Goal: Information Seeking & Learning: Compare options

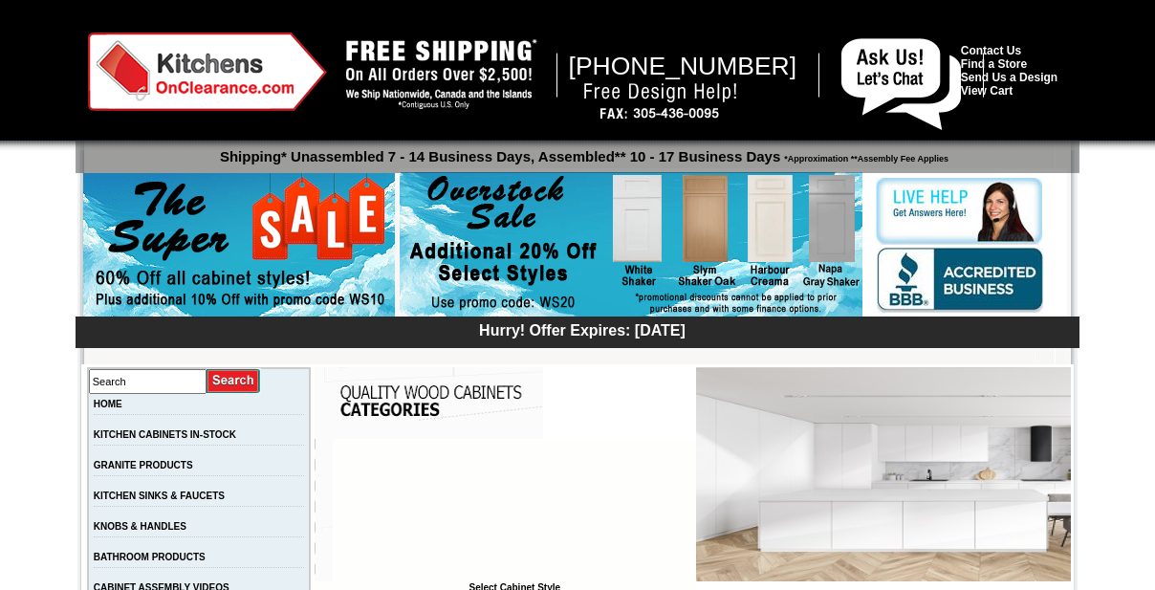
scroll to position [782, 0]
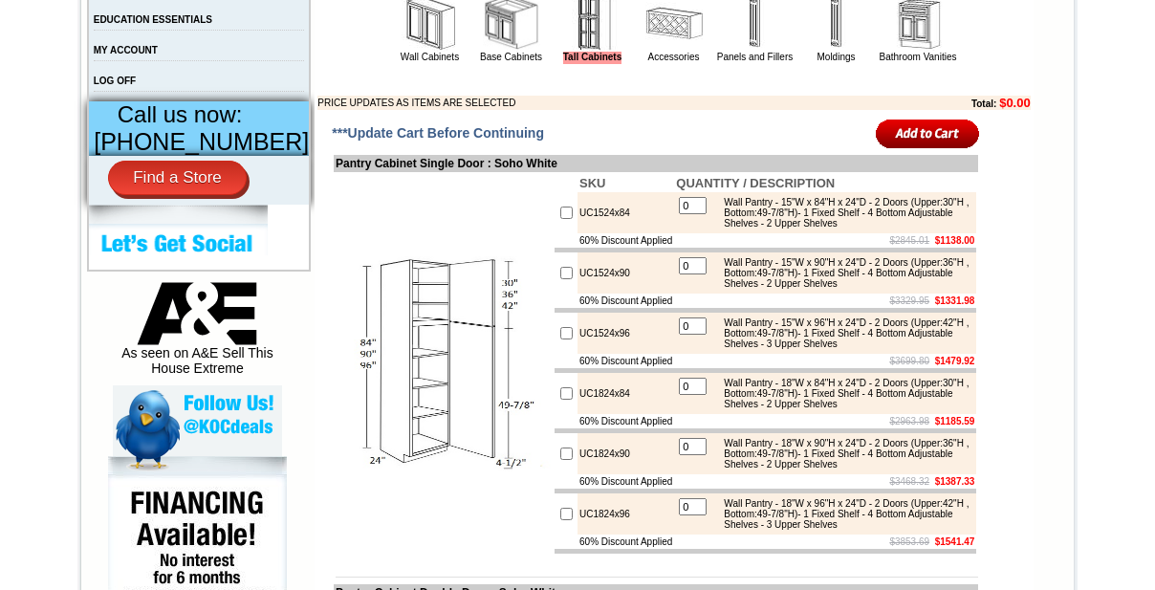
click at [481, 62] on link "Base Cabinets" at bounding box center [511, 57] width 62 height 11
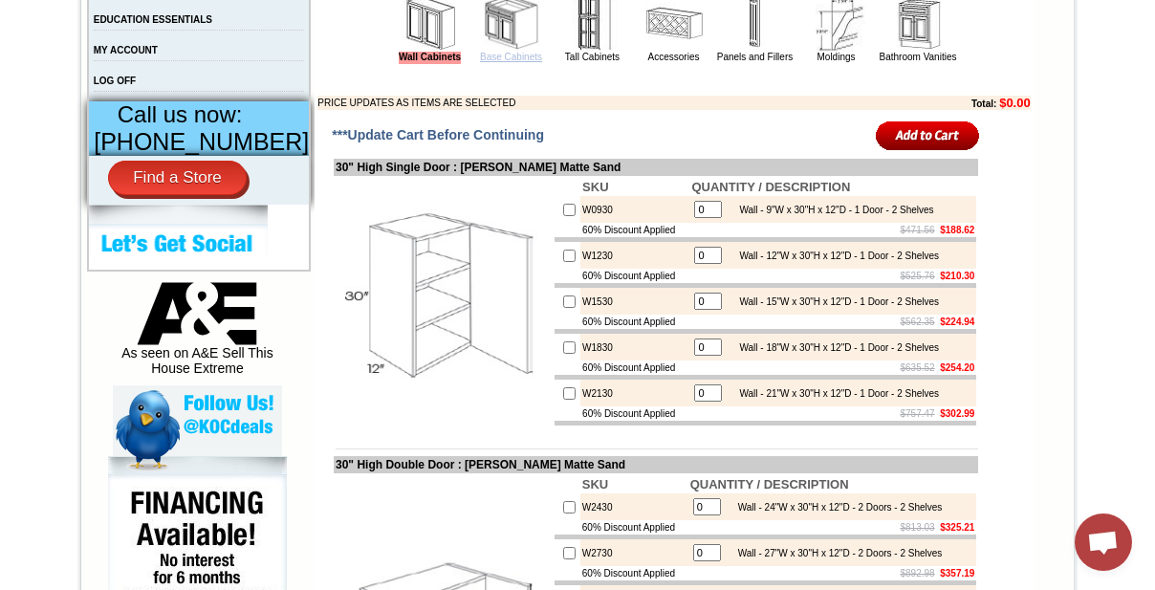
drag, startPoint x: 481, startPoint y: 80, endPoint x: 574, endPoint y: 179, distance: 135.3
click at [481, 62] on link "Base Cabinets" at bounding box center [511, 57] width 62 height 11
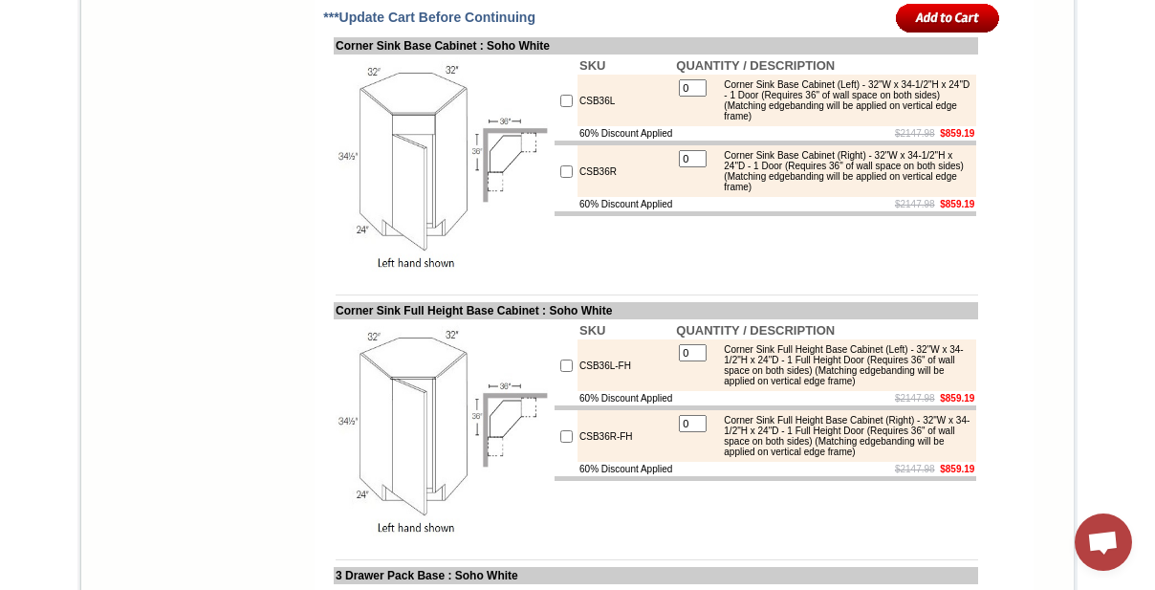
scroll to position [6345, 0]
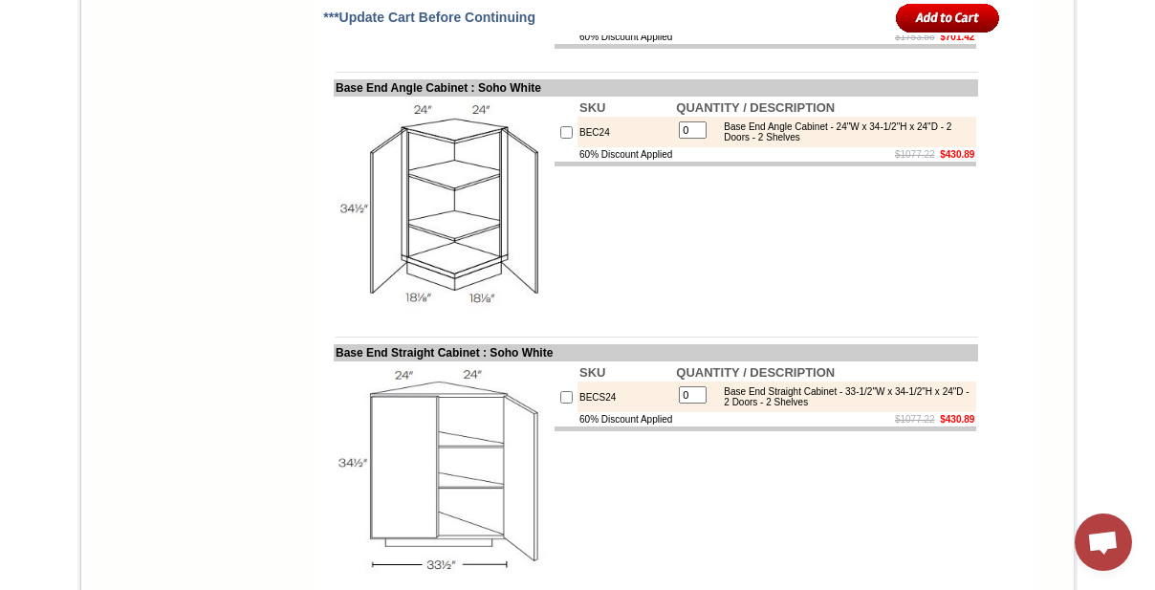
scroll to position [9908, 0]
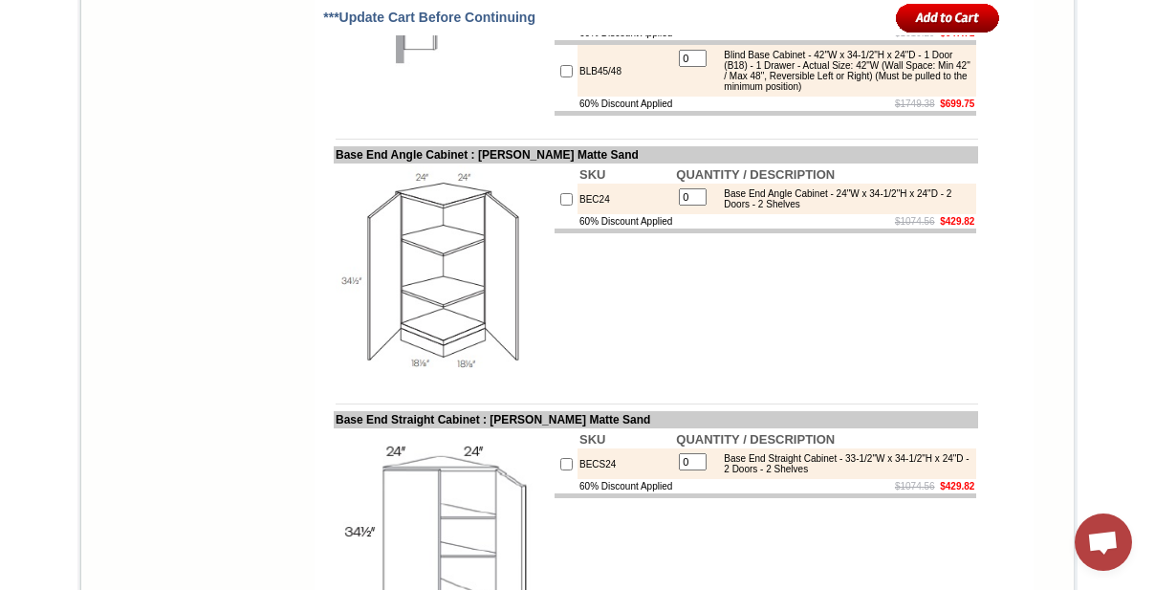
scroll to position [8691, 0]
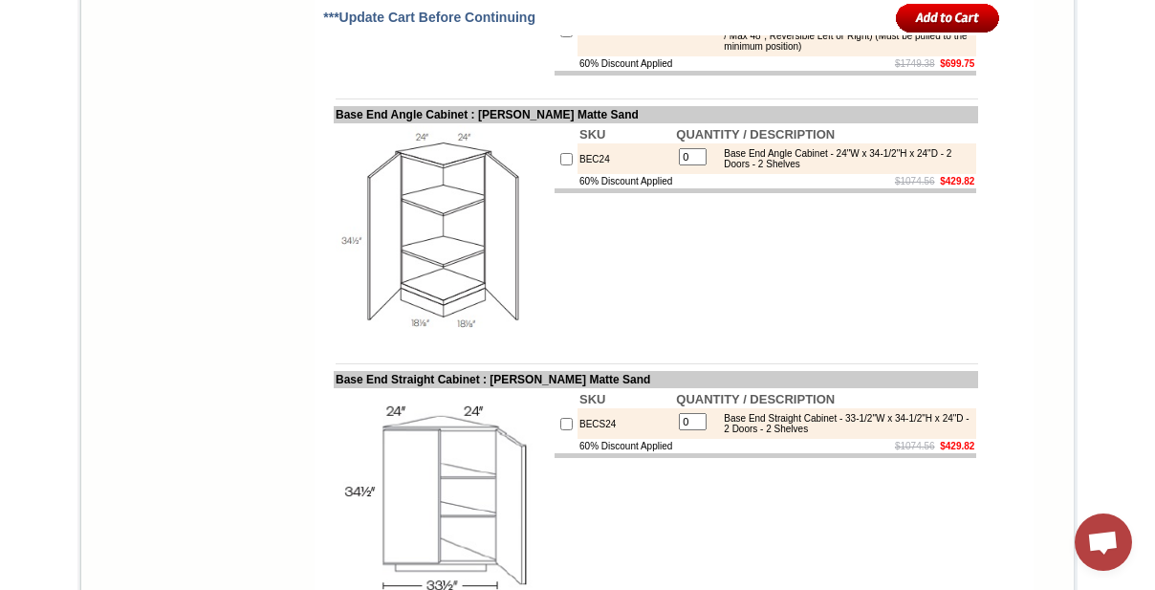
drag, startPoint x: 381, startPoint y: 226, endPoint x: 314, endPoint y: 225, distance: 66.9
copy td "Blind Base"
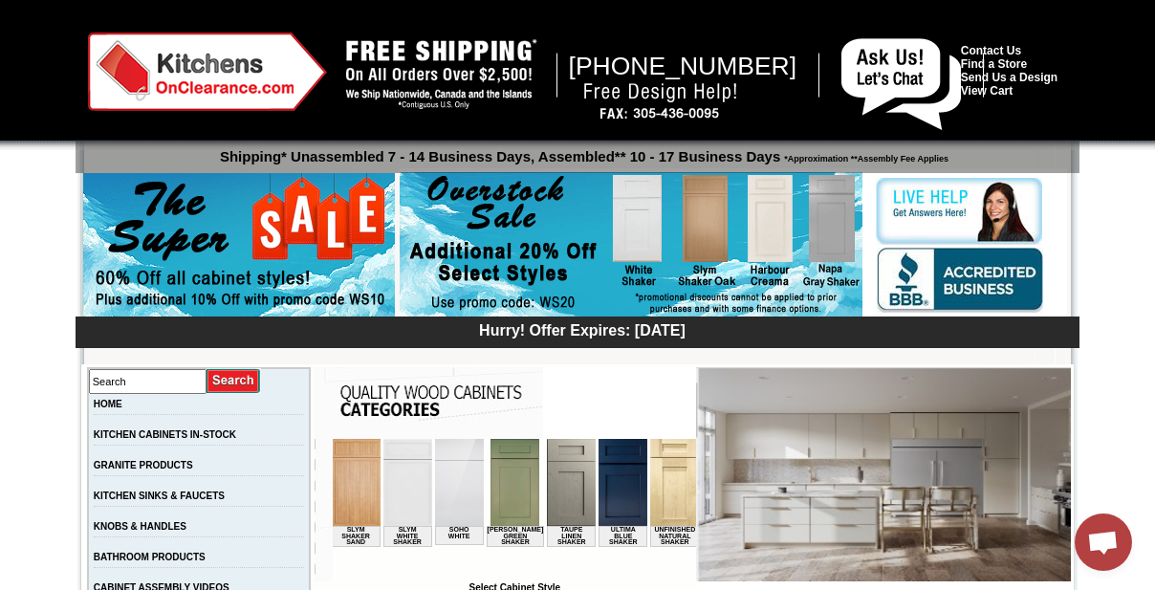
scroll to position [0, 3168]
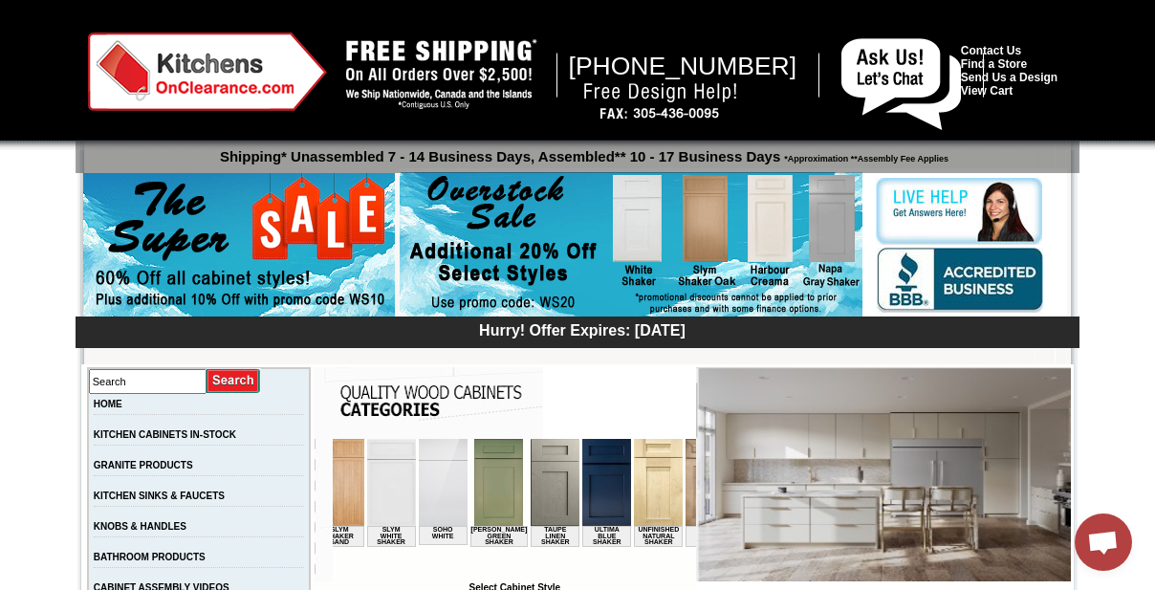
click at [794, 485] on img at bounding box center [818, 482] width 49 height 87
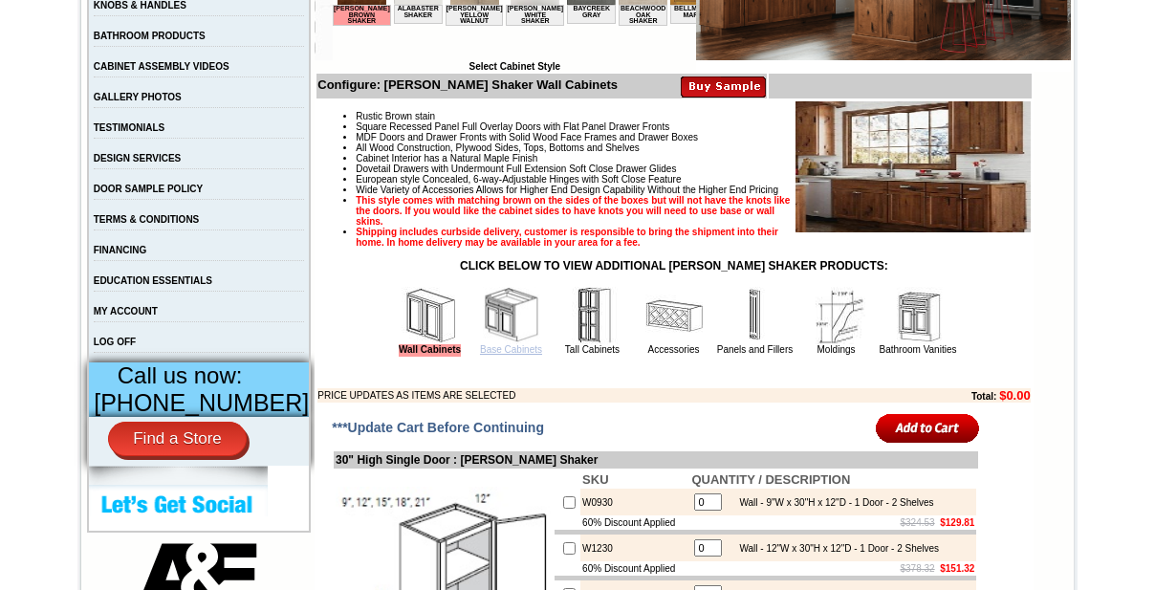
click at [497, 355] on link "Base Cabinets" at bounding box center [511, 349] width 62 height 11
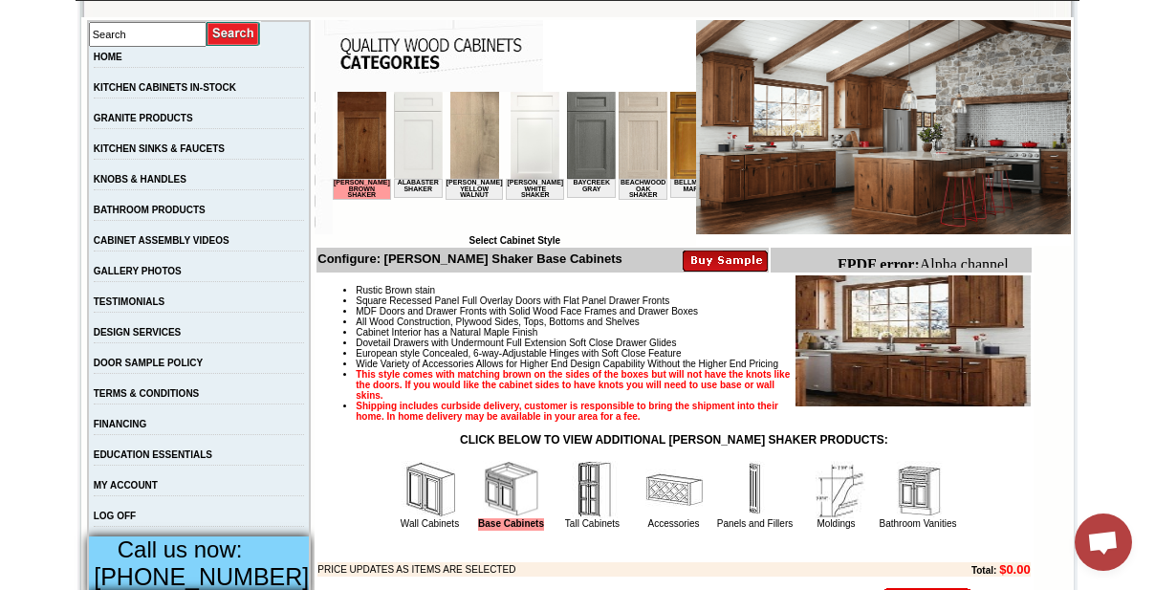
scroll to position [434, 0]
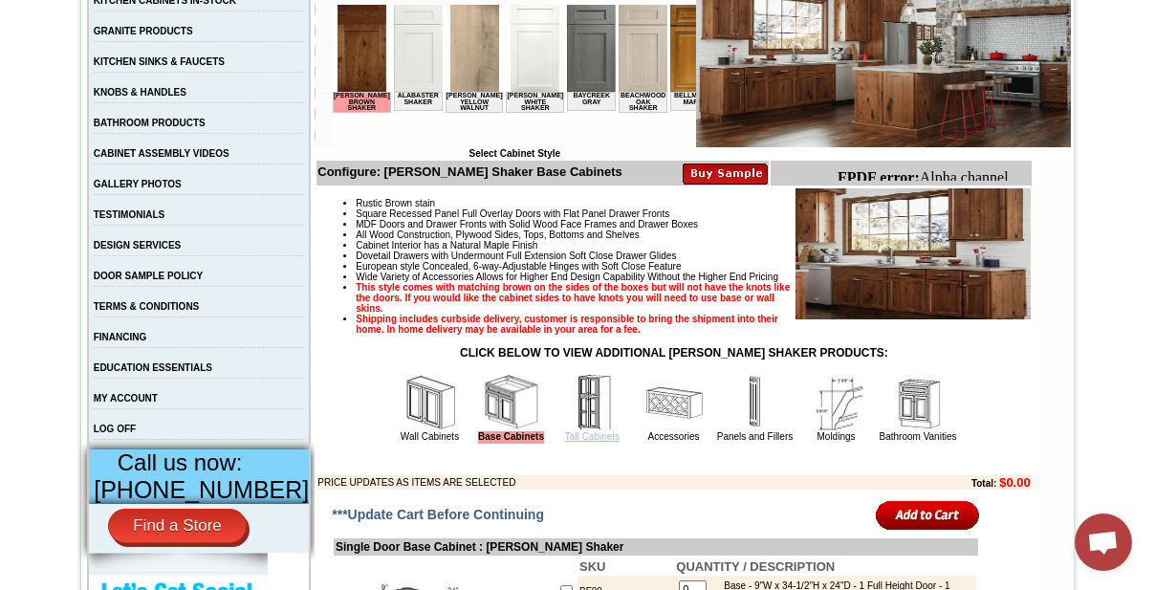
click at [565, 442] on link "Tall Cabinets" at bounding box center [592, 436] width 54 height 11
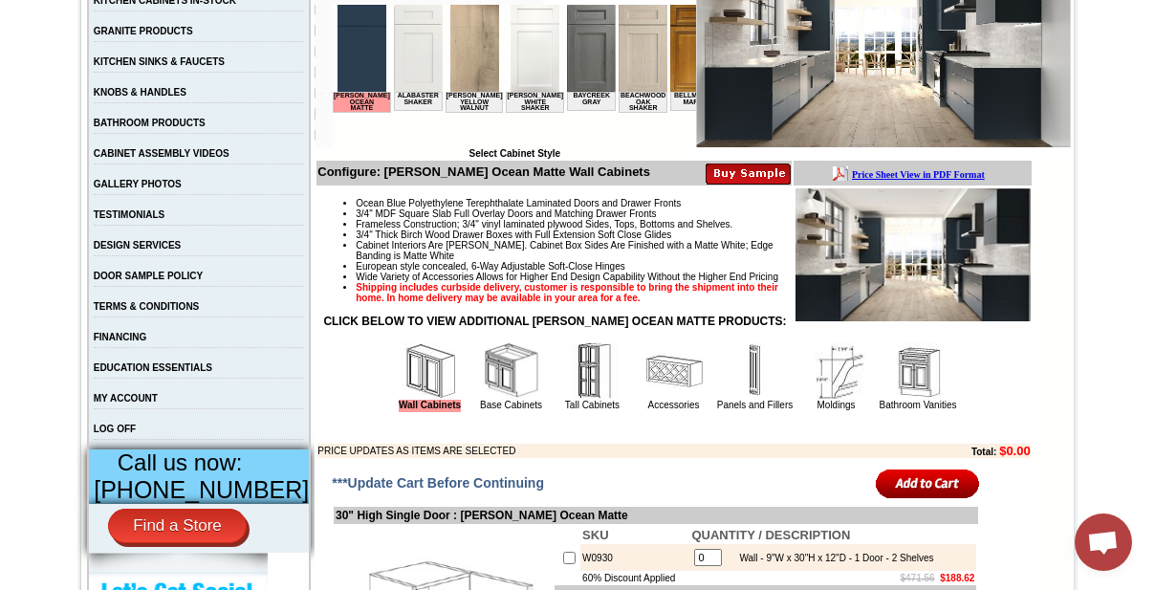
scroll to position [173, 0]
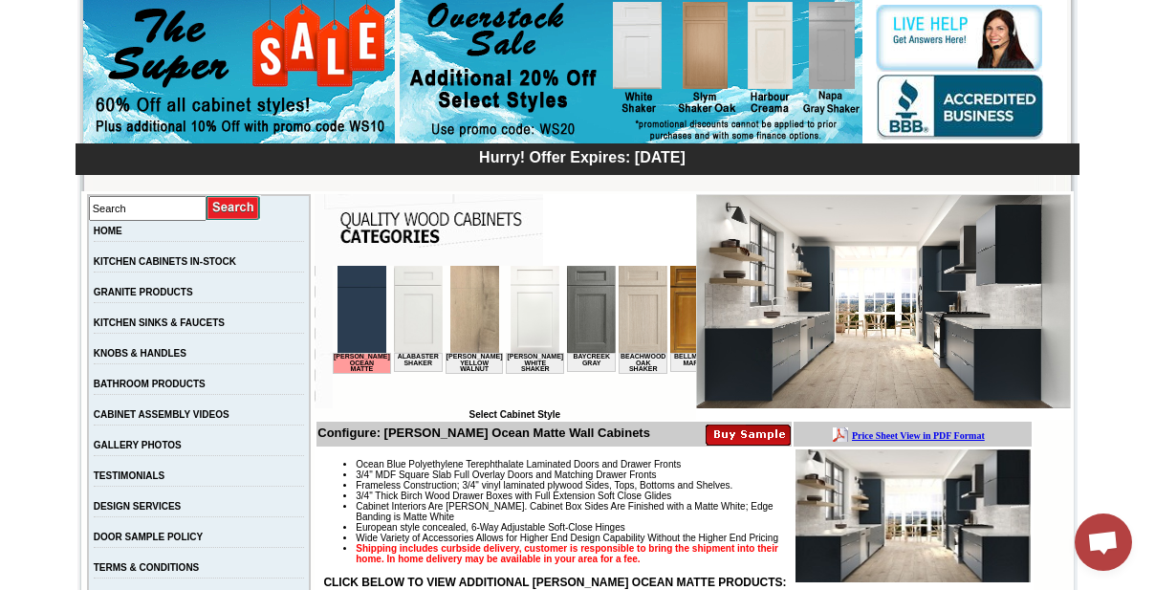
click at [619, 323] on img at bounding box center [643, 309] width 49 height 87
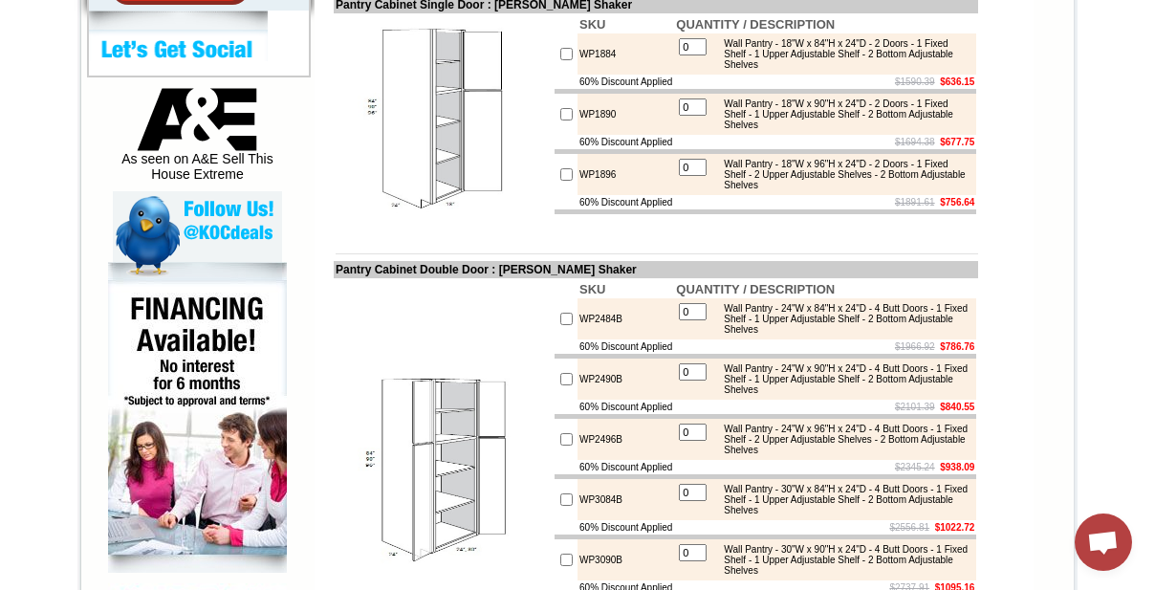
scroll to position [869, 0]
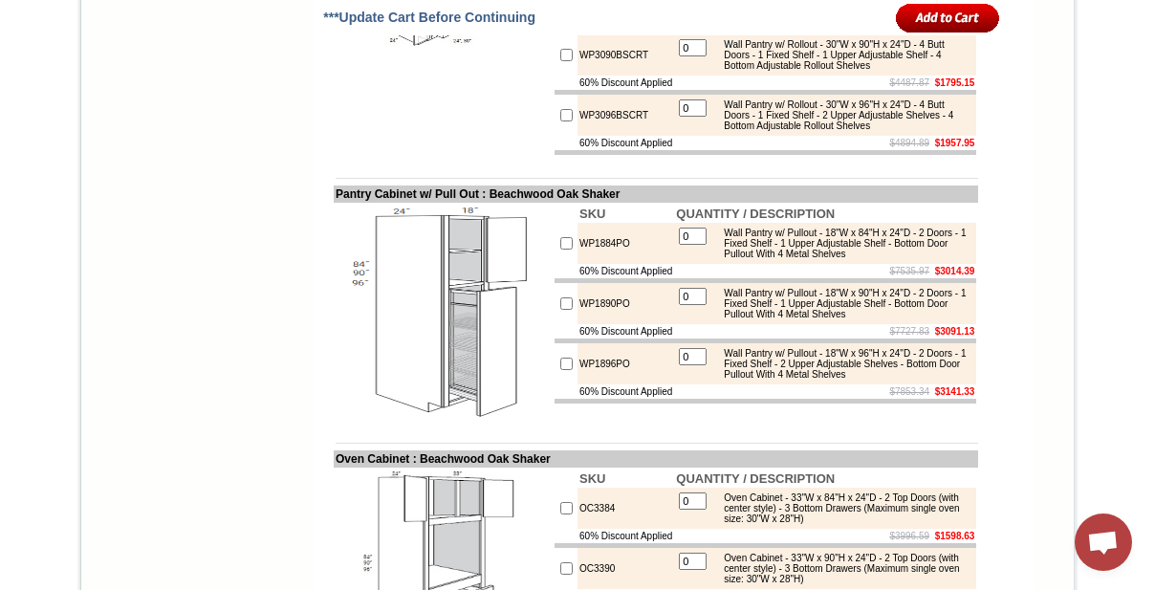
scroll to position [2172, 0]
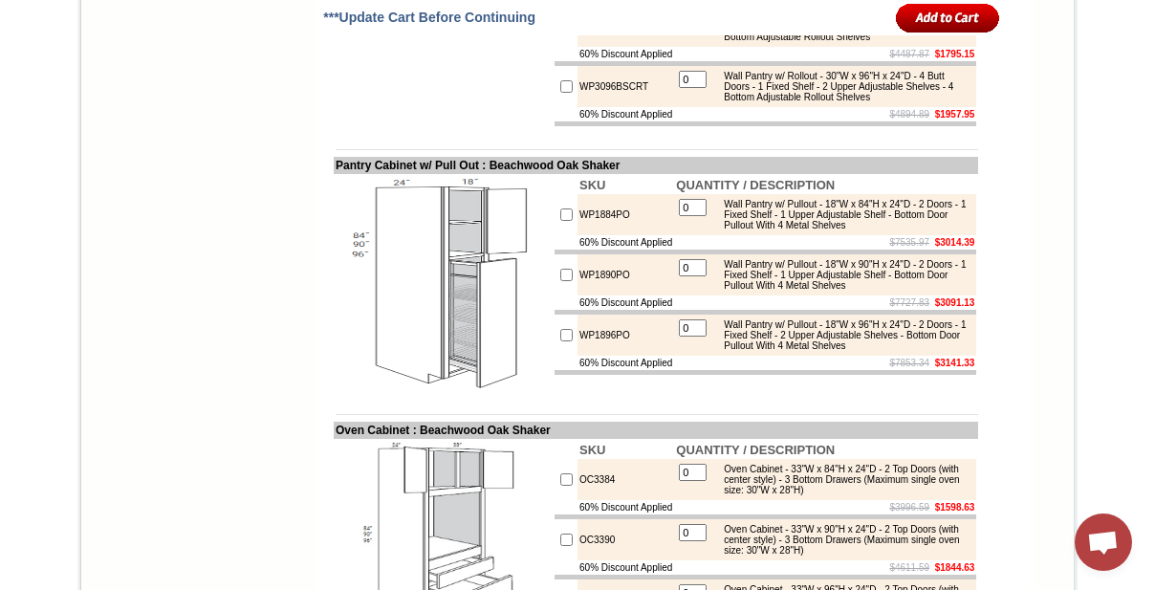
click at [584, 235] on td "WP1884PO" at bounding box center [626, 214] width 97 height 41
copy td "WP1884PO"
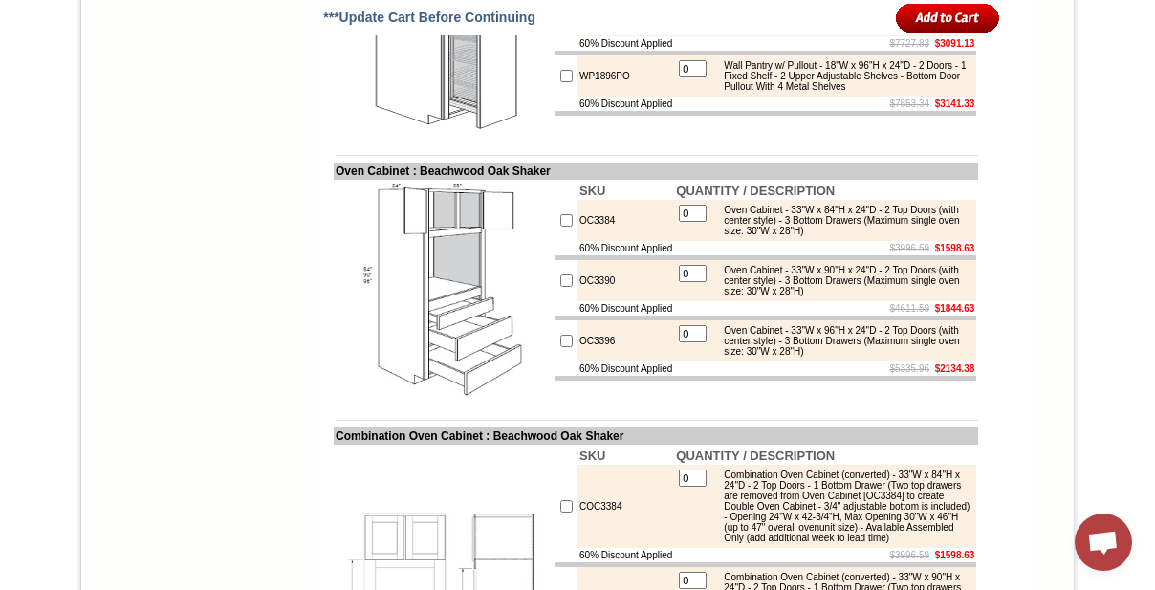
scroll to position [2433, 0]
